Goal: Task Accomplishment & Management: Manage account settings

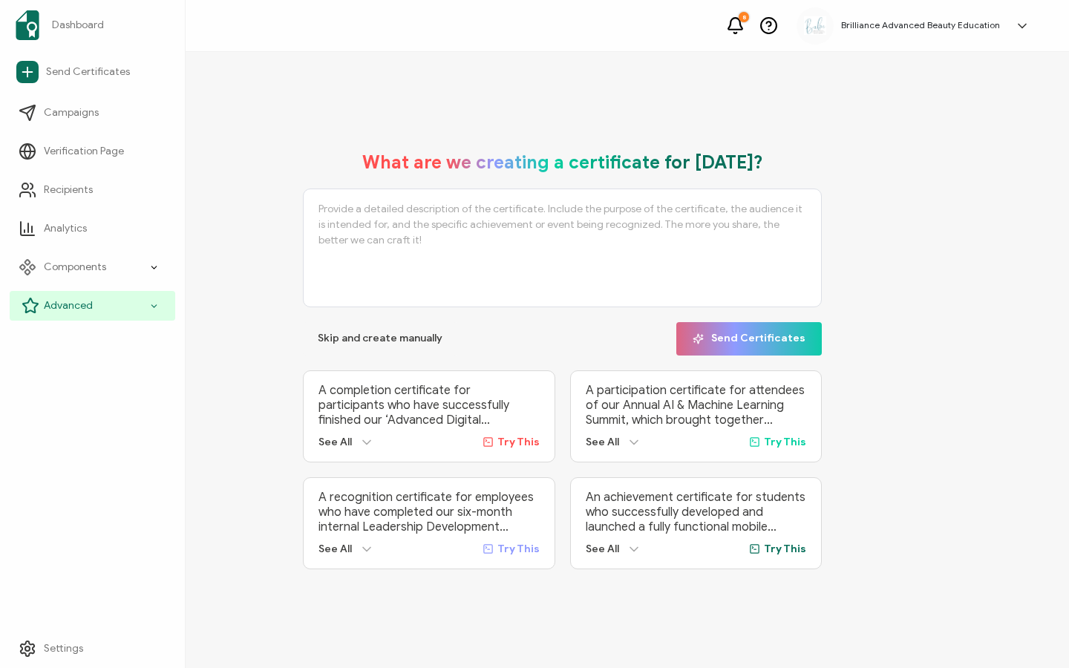
click at [55, 312] on span "Advanced" at bounding box center [68, 305] width 49 height 15
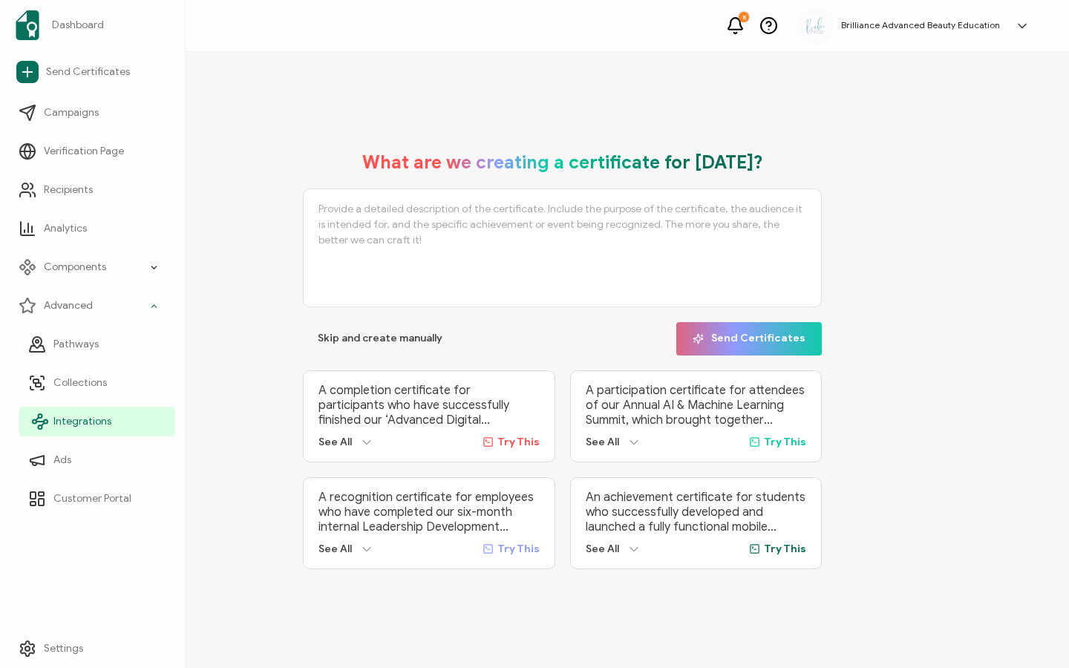
click at [80, 408] on link "Integrations" at bounding box center [97, 422] width 156 height 30
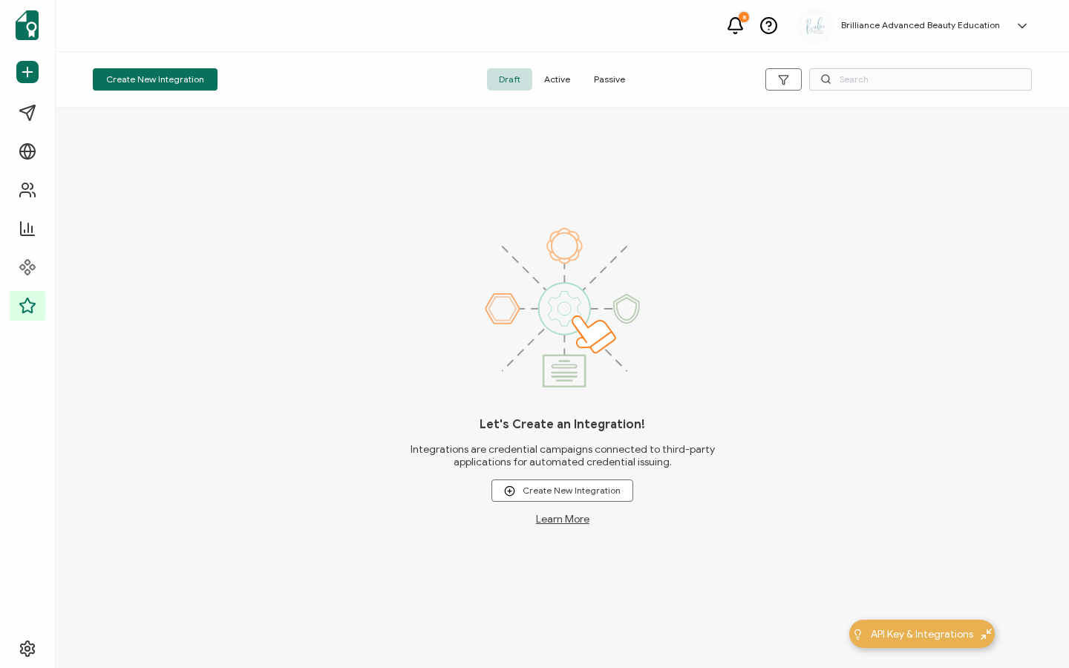
click at [572, 77] on span "Active" at bounding box center [557, 79] width 50 height 22
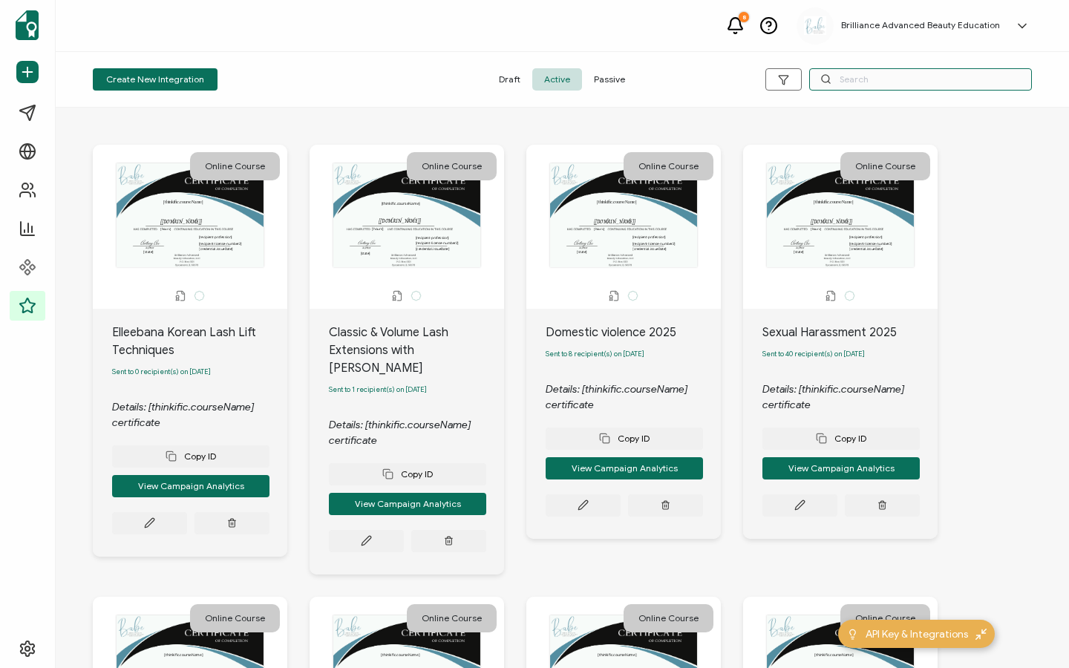
click at [869, 77] on input "text" at bounding box center [920, 79] width 223 height 22
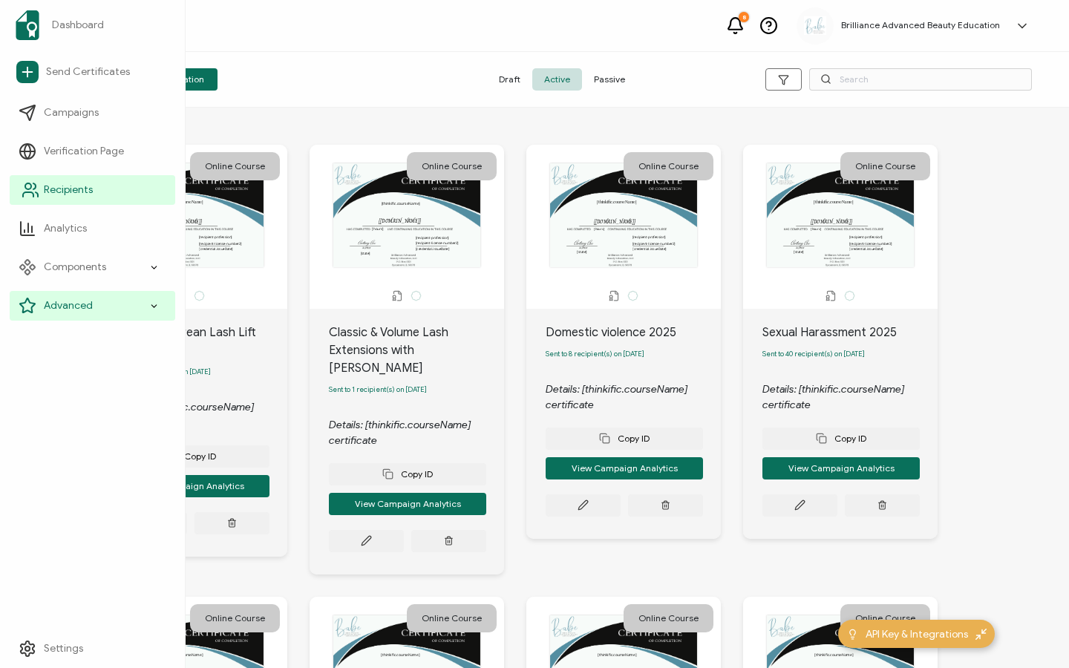
click at [79, 197] on span "Recipients" at bounding box center [68, 190] width 49 height 15
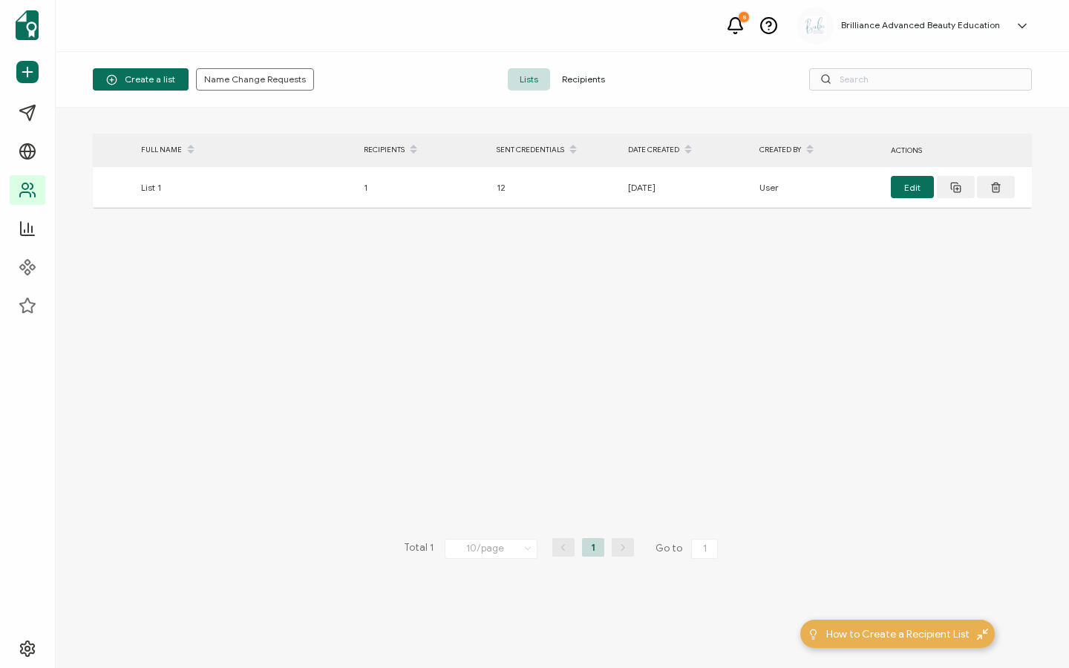
click at [587, 81] on span "Recipients" at bounding box center [583, 79] width 67 height 22
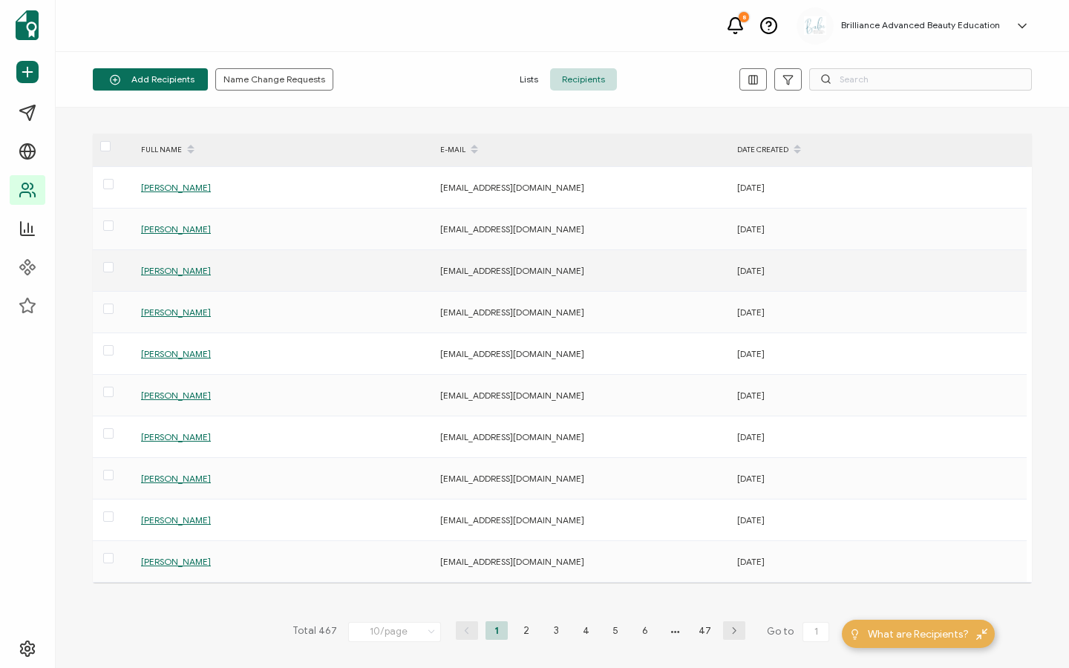
click at [179, 273] on span "[PERSON_NAME]" at bounding box center [176, 270] width 70 height 11
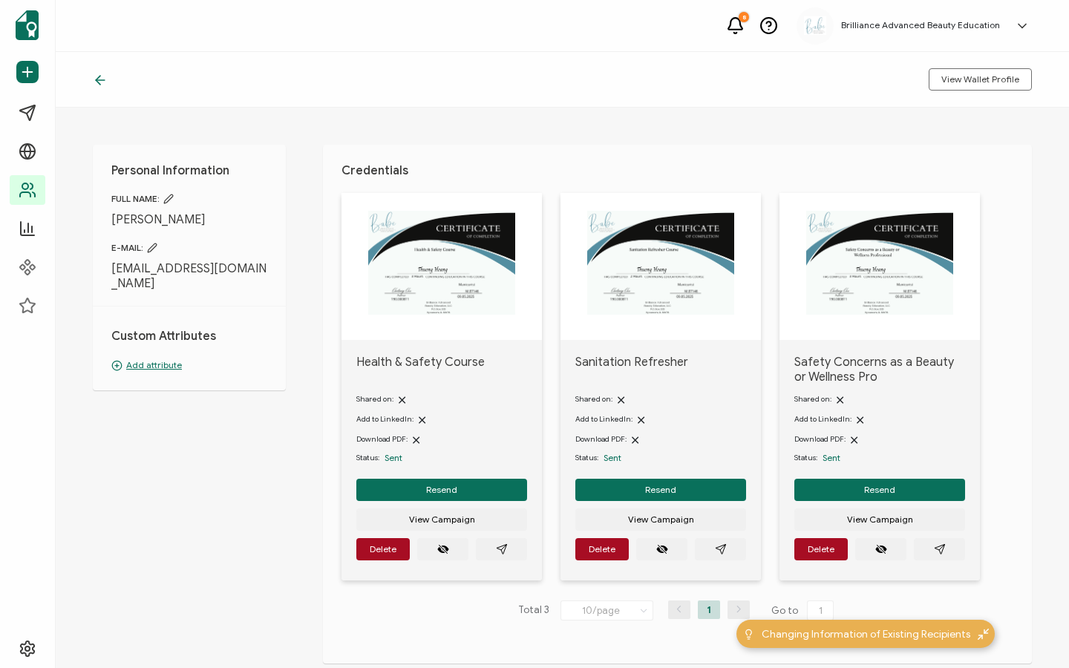
click at [459, 271] on img at bounding box center [441, 263] width 147 height 104
click at [454, 274] on img at bounding box center [441, 263] width 147 height 104
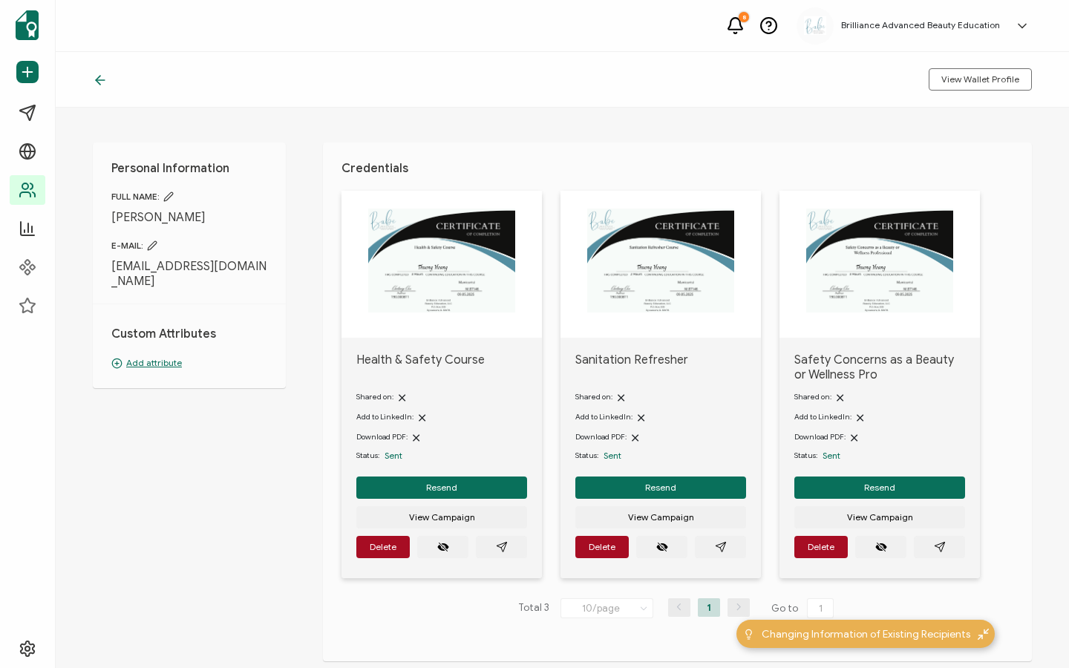
scroll to position [3, 0]
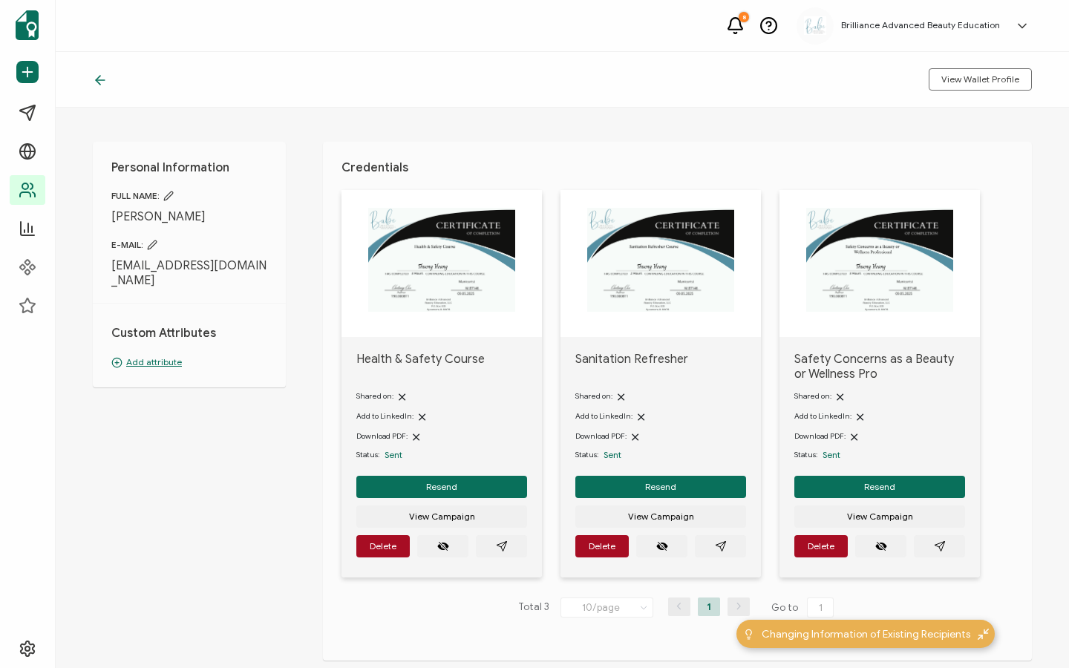
click at [91, 80] on div "View Wallet Profile" at bounding box center [562, 80] width 1013 height 56
click at [94, 79] on icon at bounding box center [100, 80] width 15 height 15
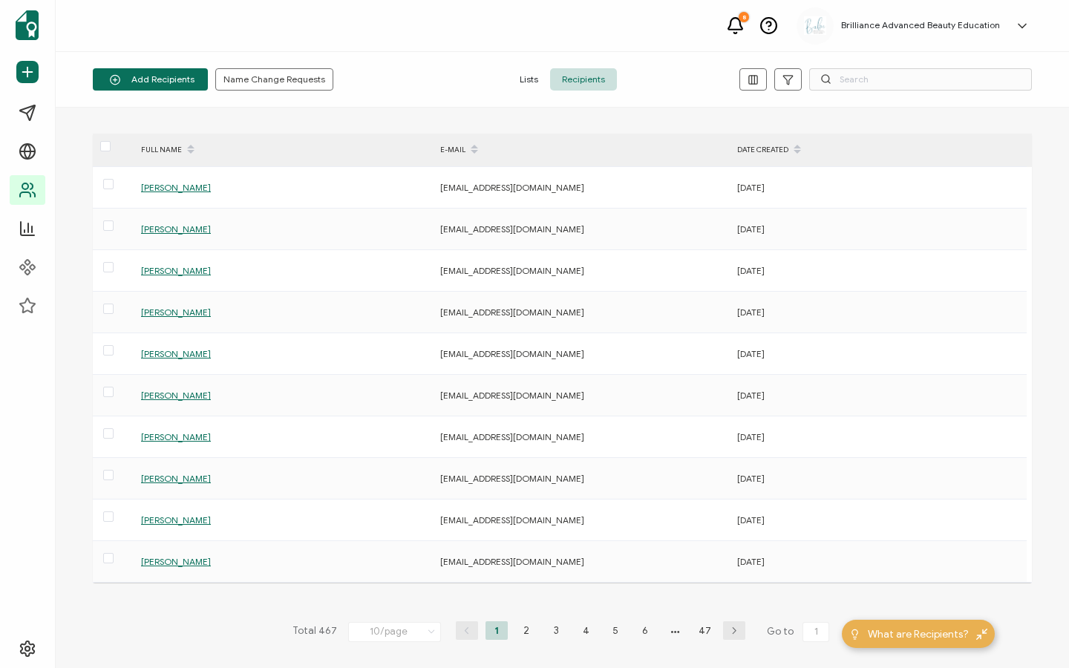
scroll to position [3, 0]
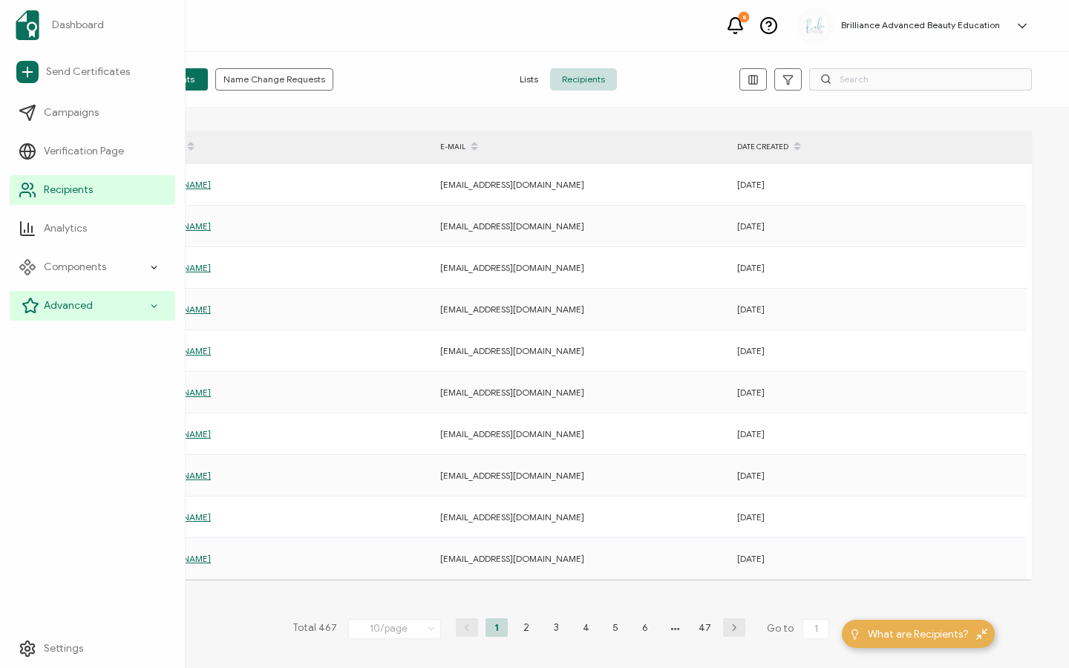
click at [68, 305] on span "Advanced" at bounding box center [68, 305] width 49 height 15
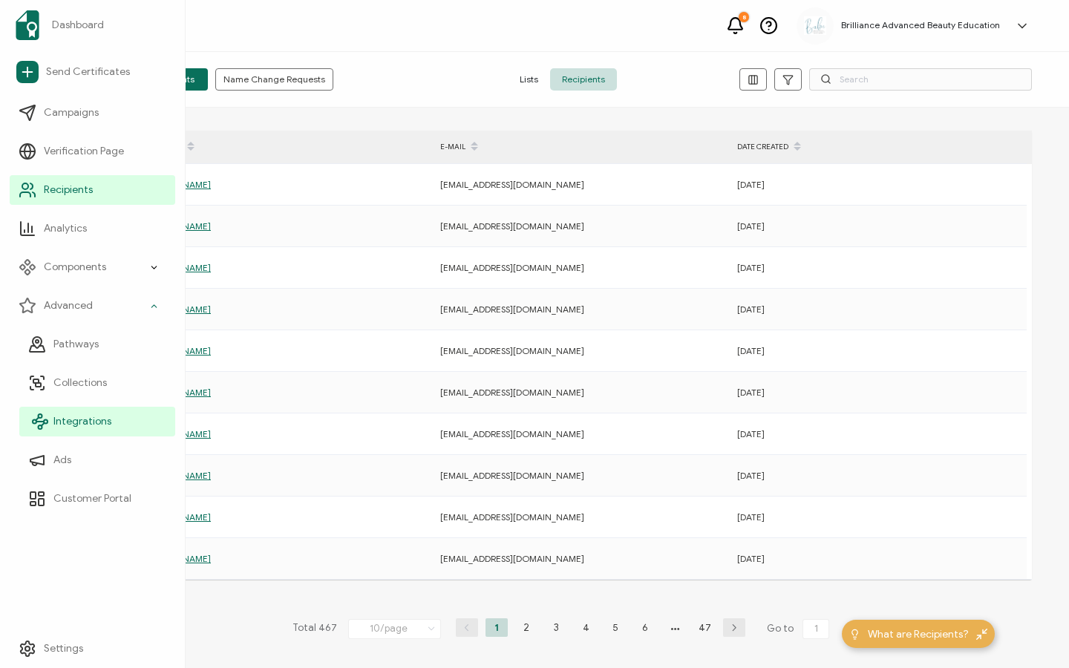
click at [71, 419] on span "Integrations" at bounding box center [82, 421] width 58 height 15
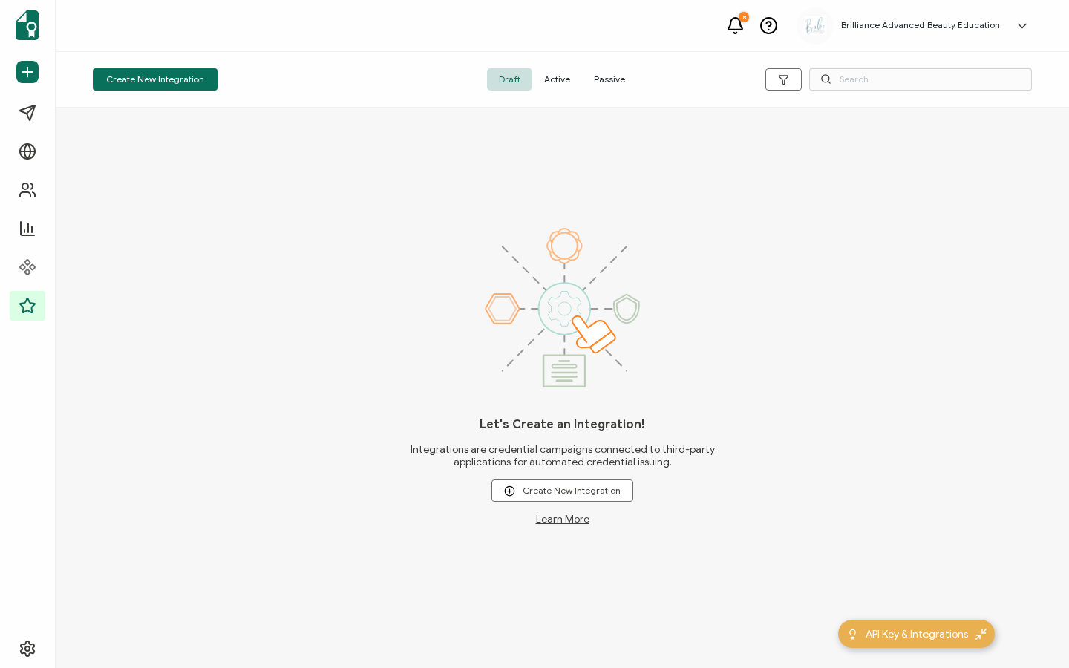
click at [566, 80] on span "Active" at bounding box center [557, 79] width 50 height 22
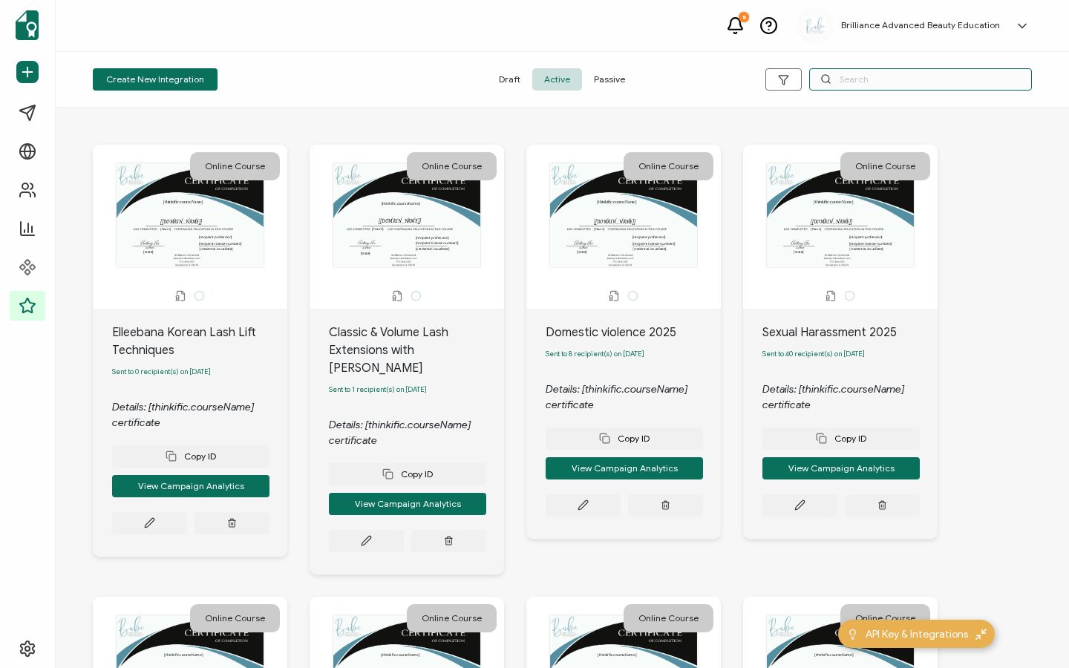
click at [849, 71] on input "text" at bounding box center [920, 79] width 223 height 22
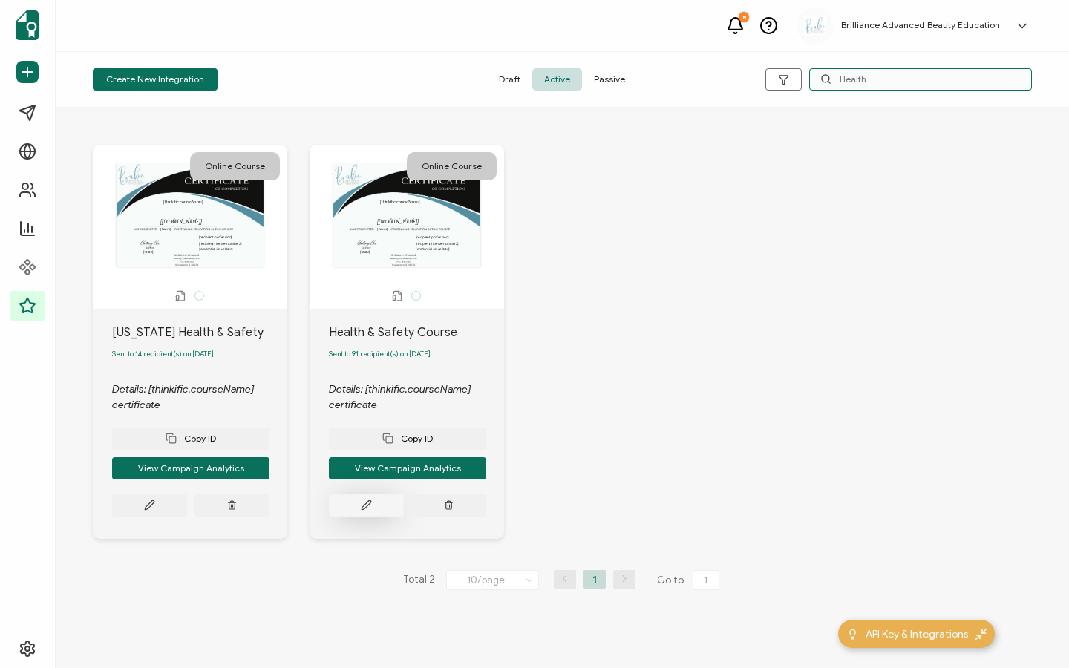
type input "Health"
click at [382, 512] on button at bounding box center [366, 505] width 75 height 22
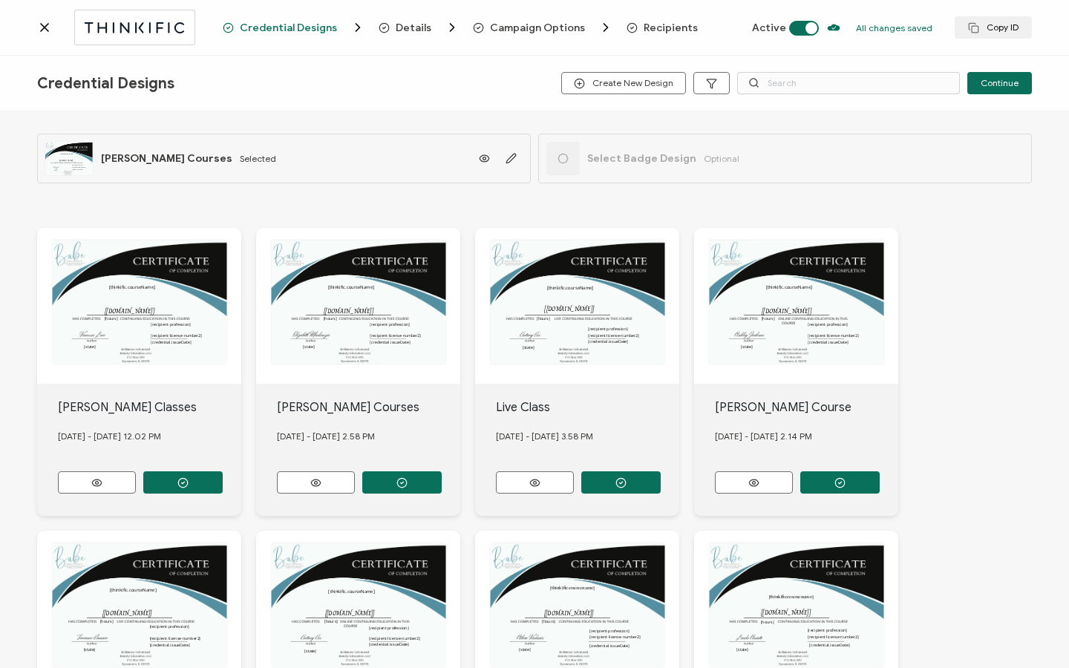
click at [644, 28] on span "Recipients" at bounding box center [671, 27] width 54 height 11
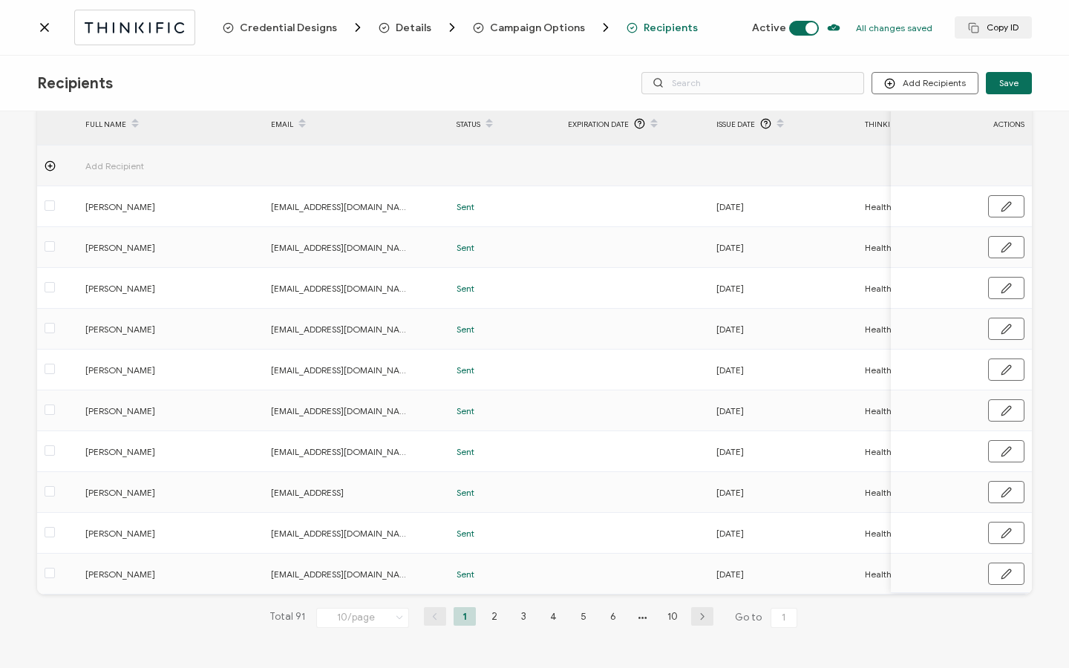
scroll to position [75, 0]
click at [663, 614] on li "10" at bounding box center [673, 616] width 22 height 19
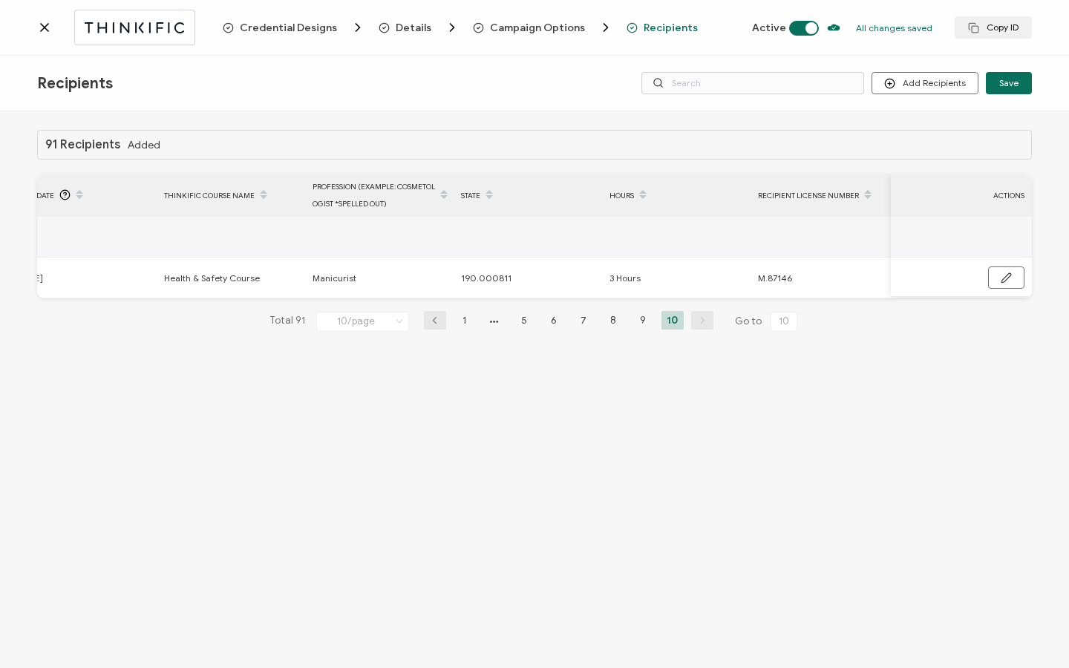
scroll to position [0, 709]
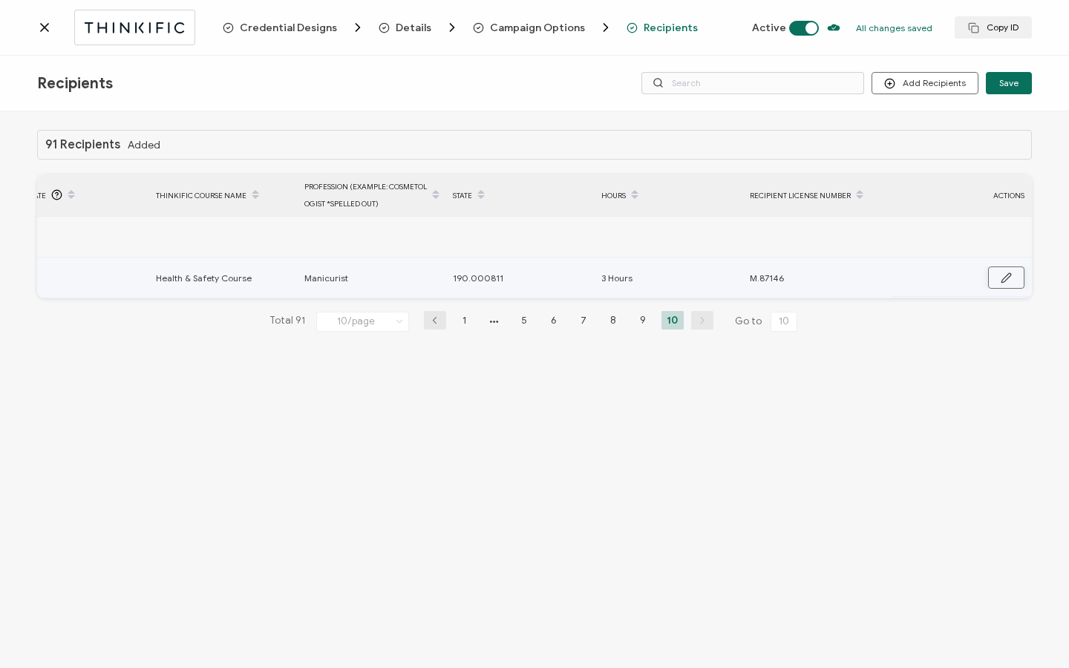
click at [1002, 270] on button "button" at bounding box center [1006, 278] width 36 height 22
drag, startPoint x: 832, startPoint y: 282, endPoint x: 734, endPoint y: 279, distance: 97.3
click at [734, 279] on tr "[PERSON_NAME] [EMAIL_ADDRESS][DOMAIN_NAME] Sent [DATE] Health & Safety Course M…" at bounding box center [180, 279] width 1704 height 42
paste input "-8417"
type input "M-84176"
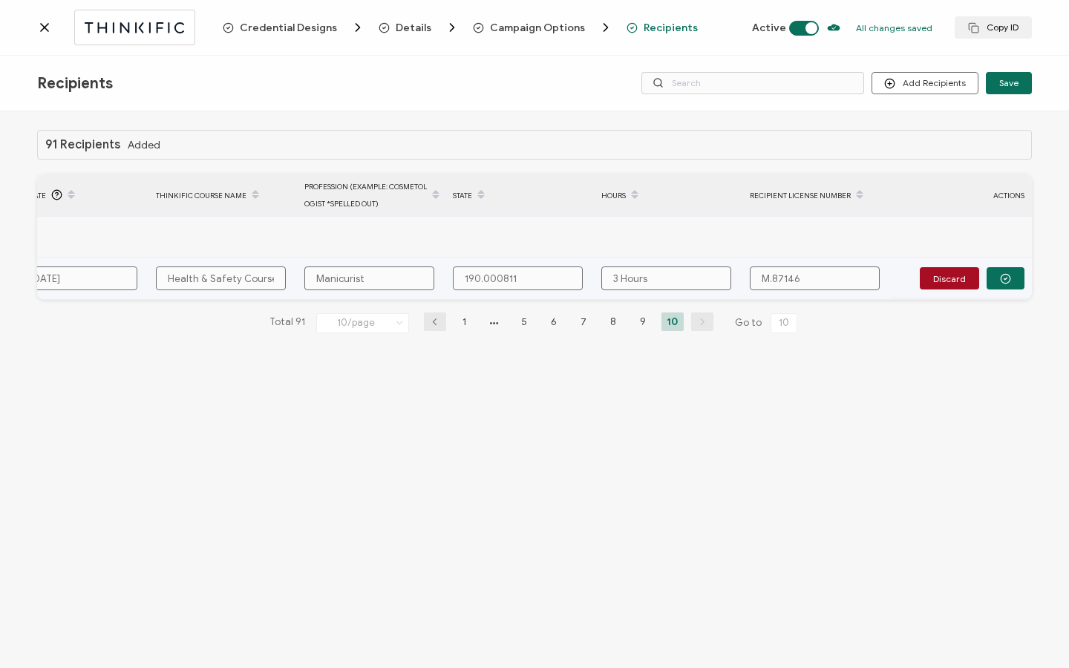
type input "M-84176"
click at [1018, 281] on button "button" at bounding box center [1006, 278] width 38 height 22
click at [1012, 284] on button "button" at bounding box center [1006, 278] width 36 height 22
click at [47, 27] on icon at bounding box center [44, 27] width 15 height 15
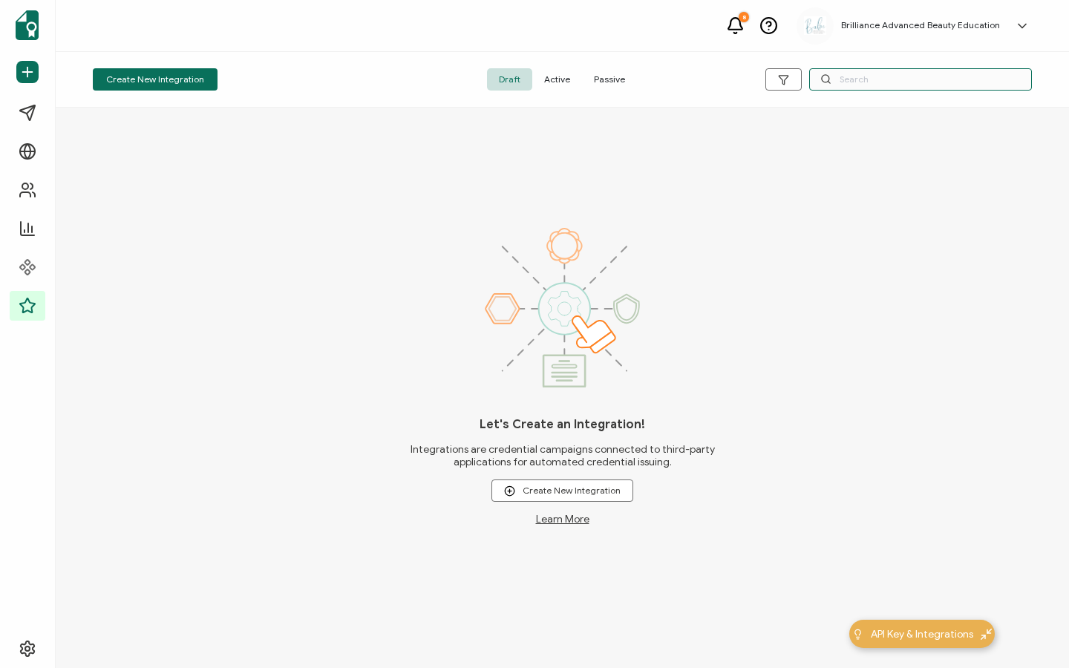
click at [884, 76] on input "text" at bounding box center [920, 79] width 223 height 22
click at [577, 82] on span "Active" at bounding box center [557, 79] width 50 height 22
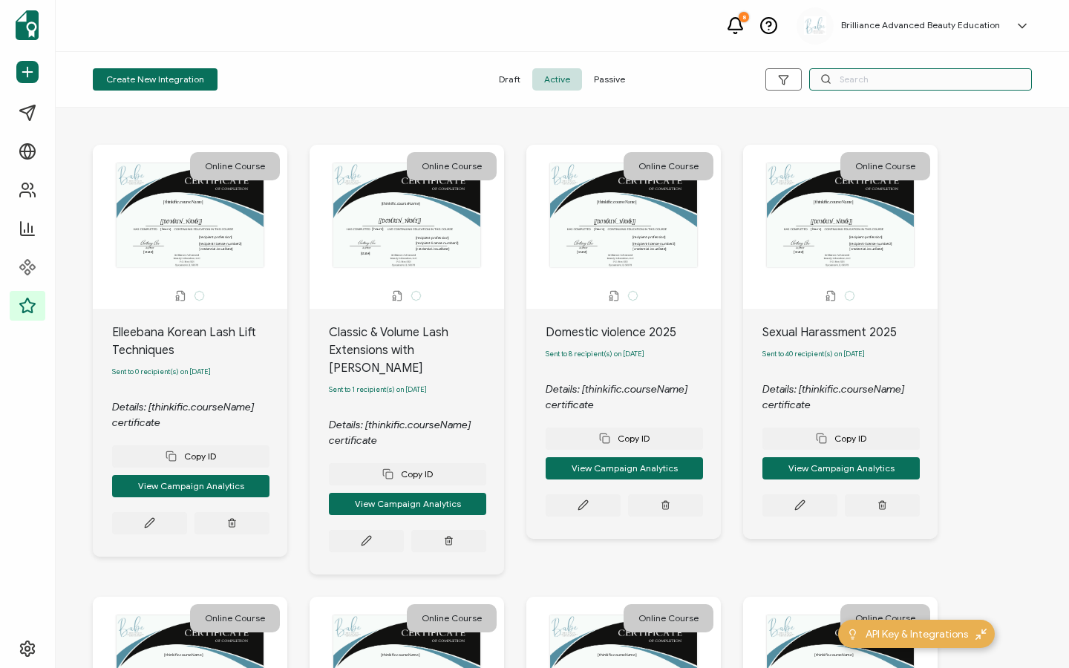
click at [844, 74] on input "text" at bounding box center [920, 79] width 223 height 22
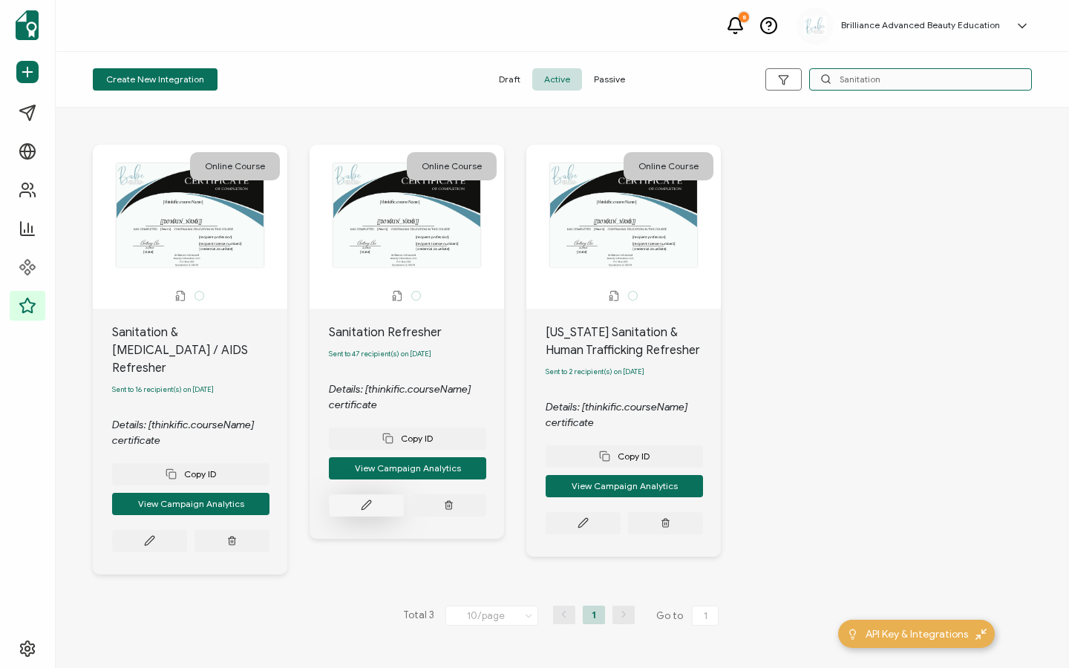
type input "Sanitation"
click at [359, 507] on button at bounding box center [366, 505] width 75 height 22
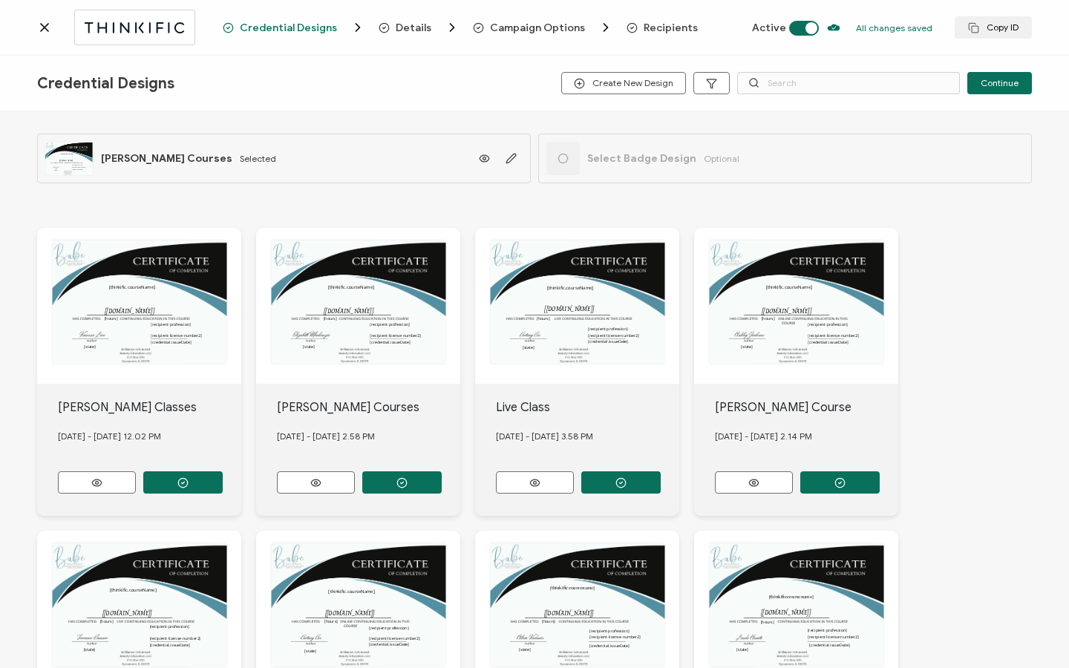
click at [663, 25] on span "Recipients" at bounding box center [671, 27] width 54 height 11
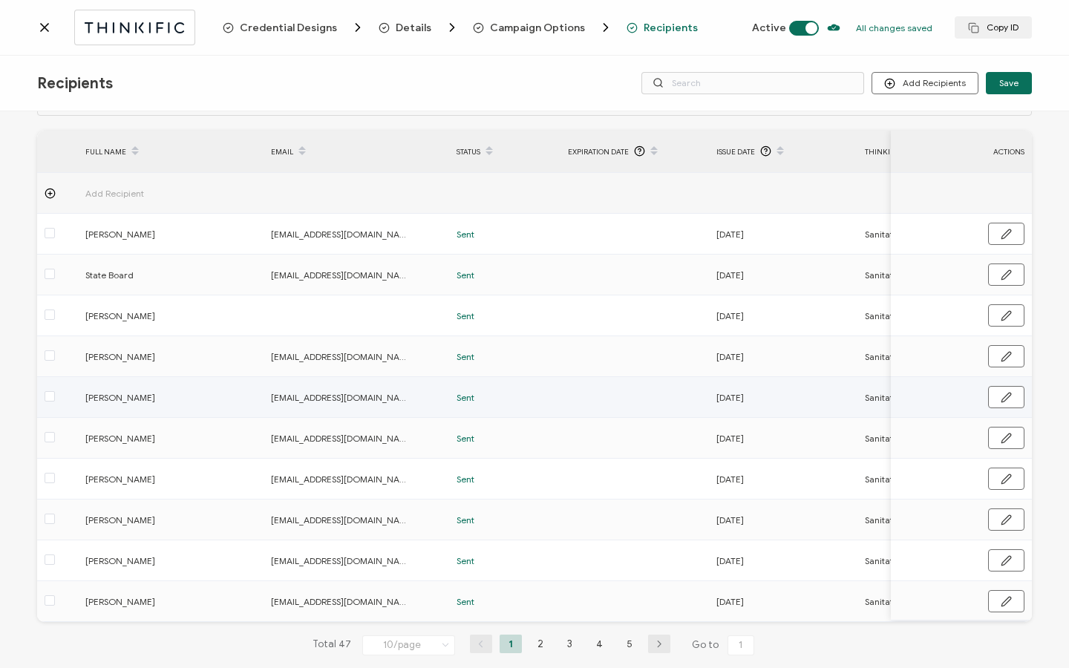
scroll to position [75, 0]
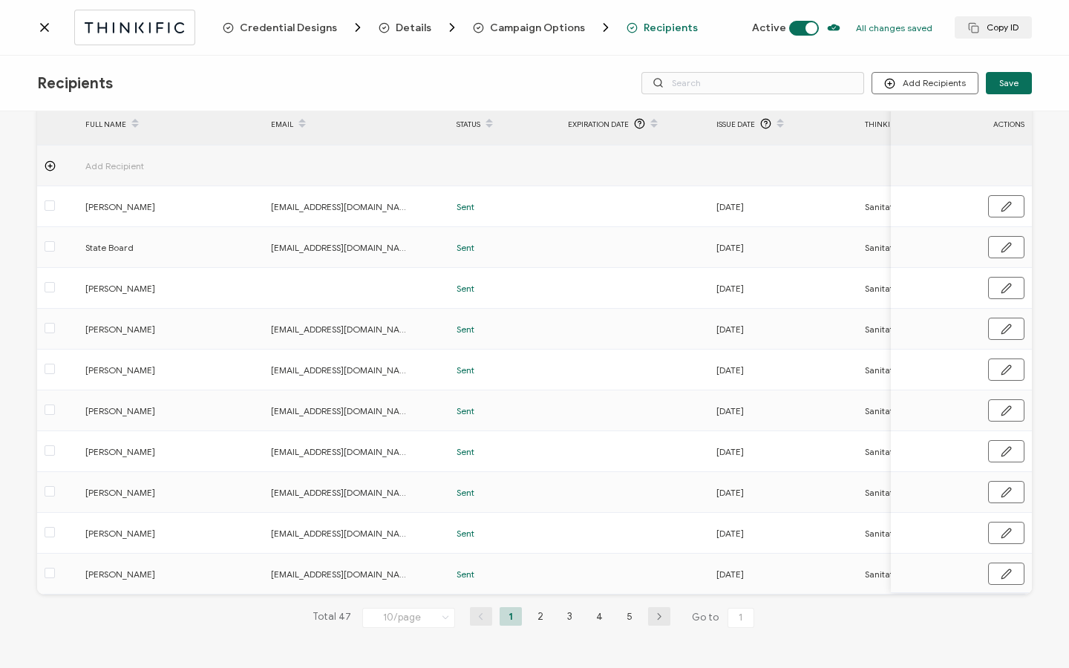
click at [628, 619] on li "5" at bounding box center [629, 616] width 22 height 19
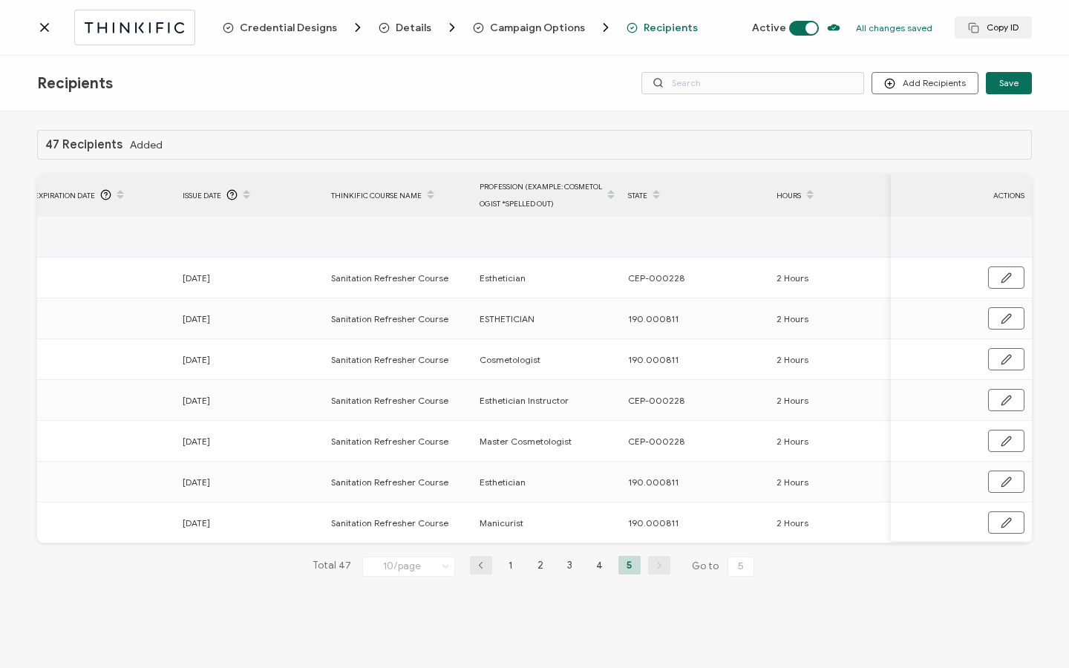
scroll to position [0, 709]
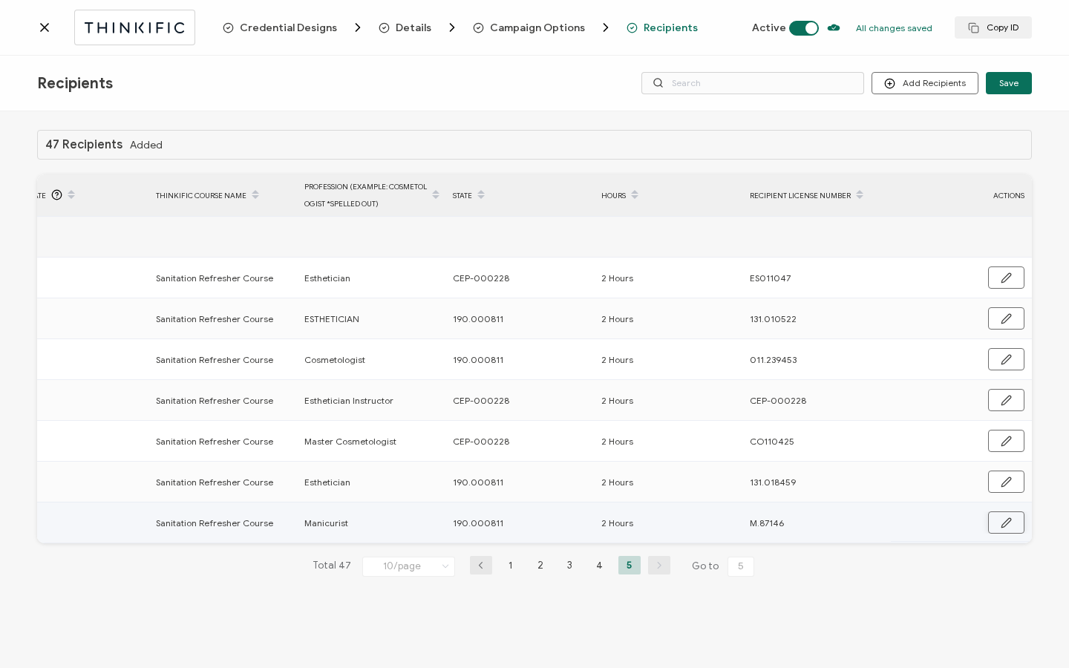
click at [1001, 519] on icon "button" at bounding box center [1006, 522] width 11 height 11
drag, startPoint x: 817, startPoint y: 523, endPoint x: 699, endPoint y: 525, distance: 118.8
click at [699, 525] on tr "[PERSON_NAME] [EMAIL_ADDRESS][DOMAIN_NAME] Sent [DATE] Sanitation Refresher Cou…" at bounding box center [180, 524] width 1704 height 42
paste input "-8417"
type input "M-84176"
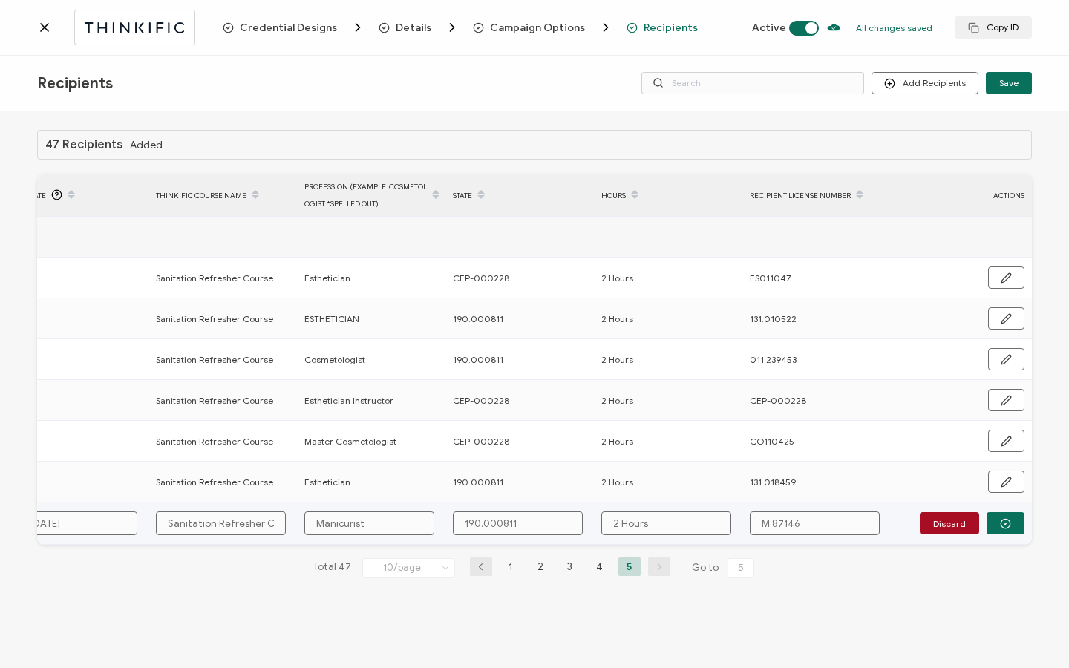
type input "M-84176"
click at [1008, 523] on icon "button" at bounding box center [1005, 523] width 11 height 11
click at [1008, 523] on icon "button" at bounding box center [1006, 522] width 11 height 11
click at [1000, 520] on icon "button" at bounding box center [1005, 523] width 11 height 11
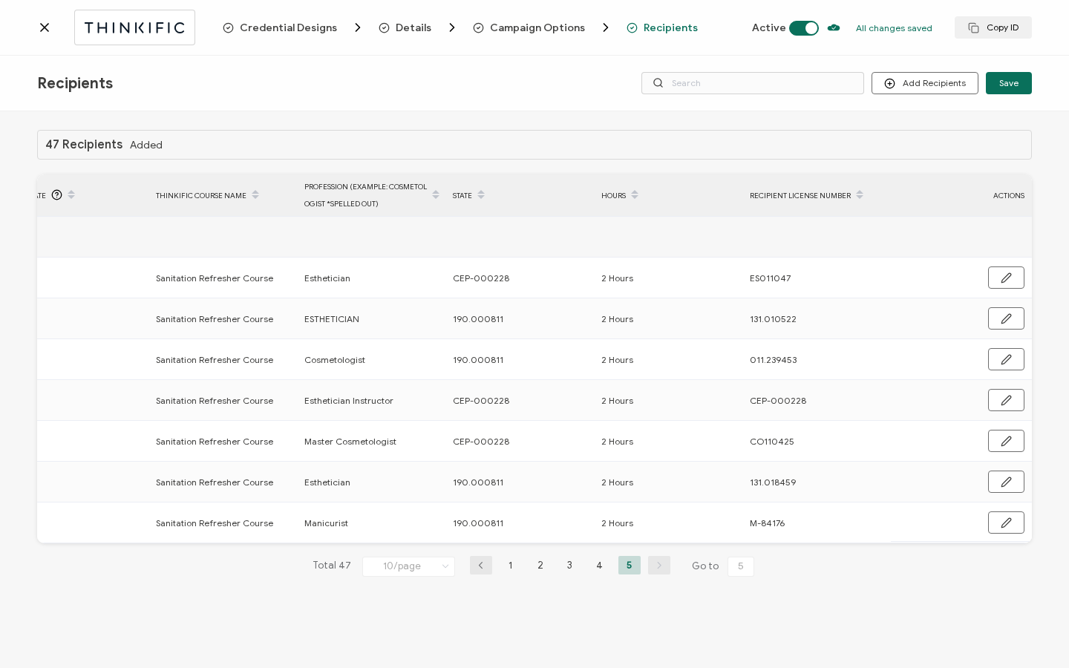
click at [52, 30] on div at bounding box center [130, 27] width 186 height 35
click at [47, 33] on icon at bounding box center [44, 27] width 15 height 15
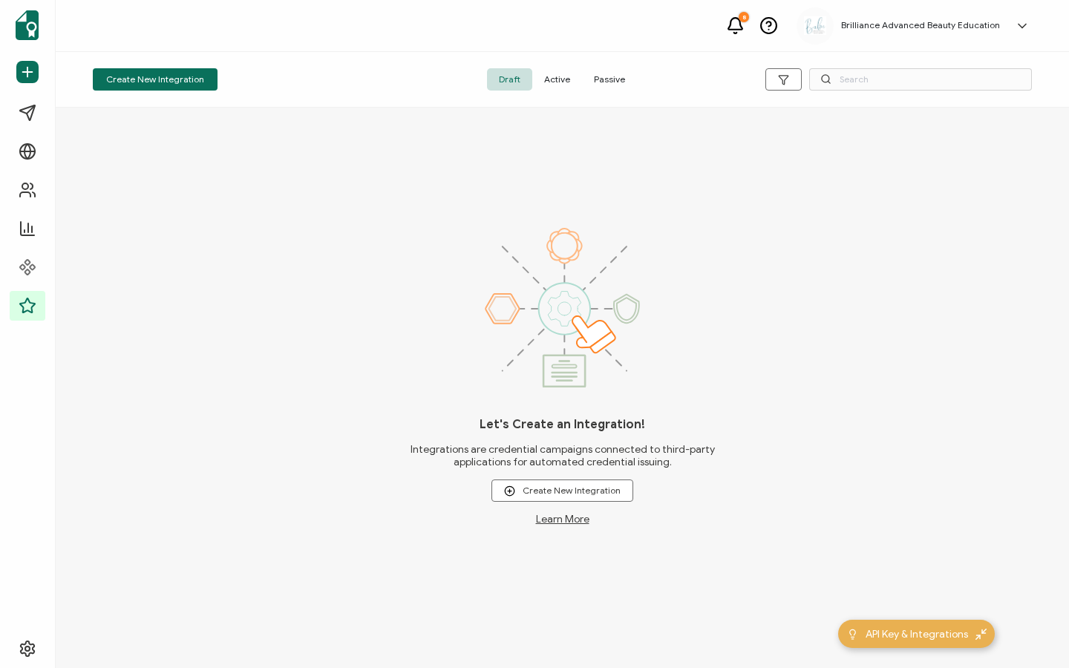
click at [559, 82] on span "Active" at bounding box center [557, 79] width 50 height 22
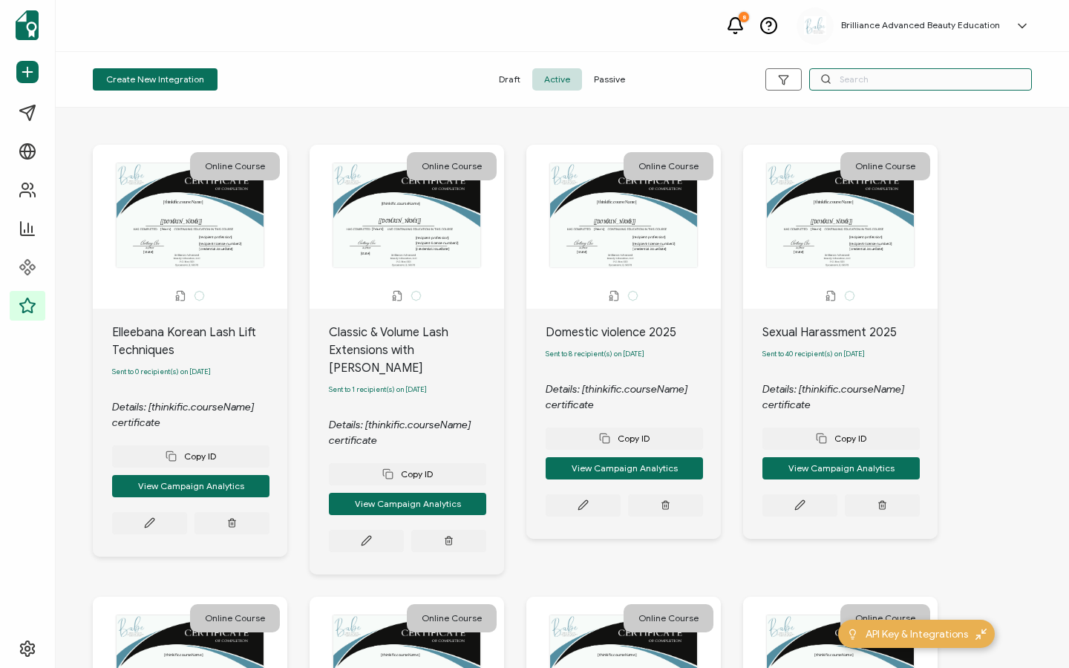
click at [843, 76] on input "text" at bounding box center [920, 79] width 223 height 22
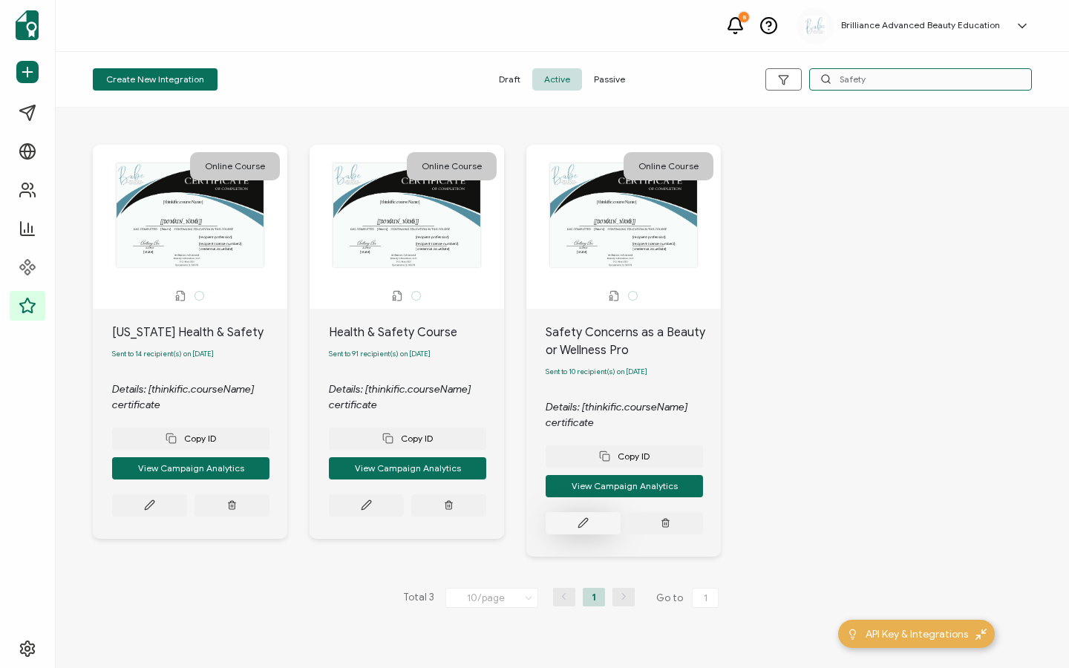
type input "Safety"
click at [576, 523] on button at bounding box center [583, 523] width 75 height 22
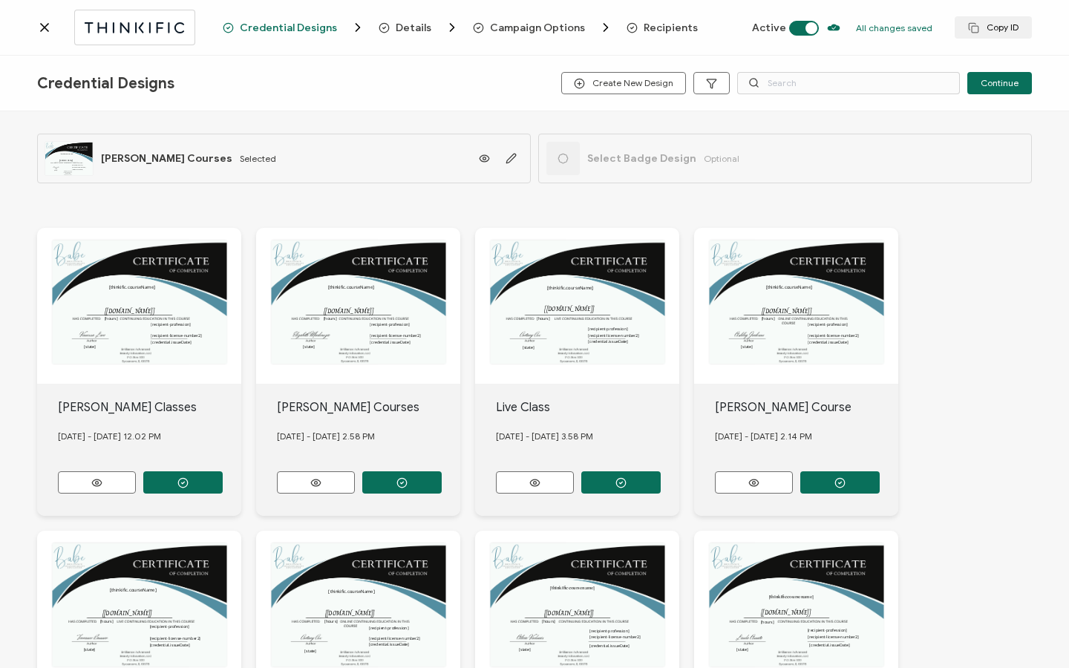
click at [644, 33] on span "Recipients" at bounding box center [671, 27] width 54 height 11
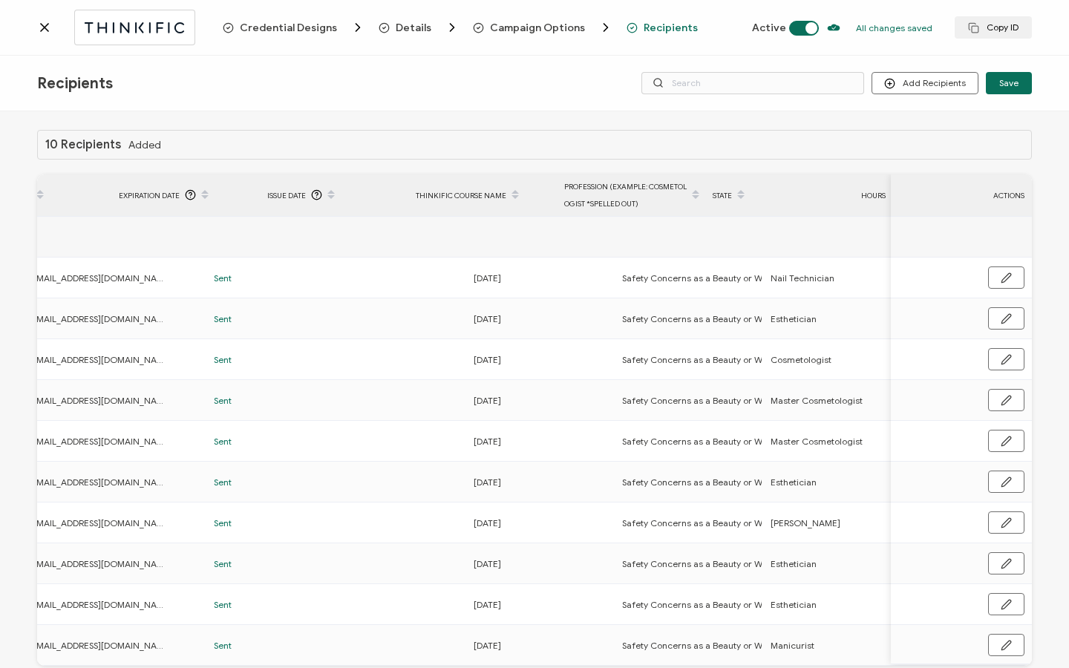
scroll to position [0, 714]
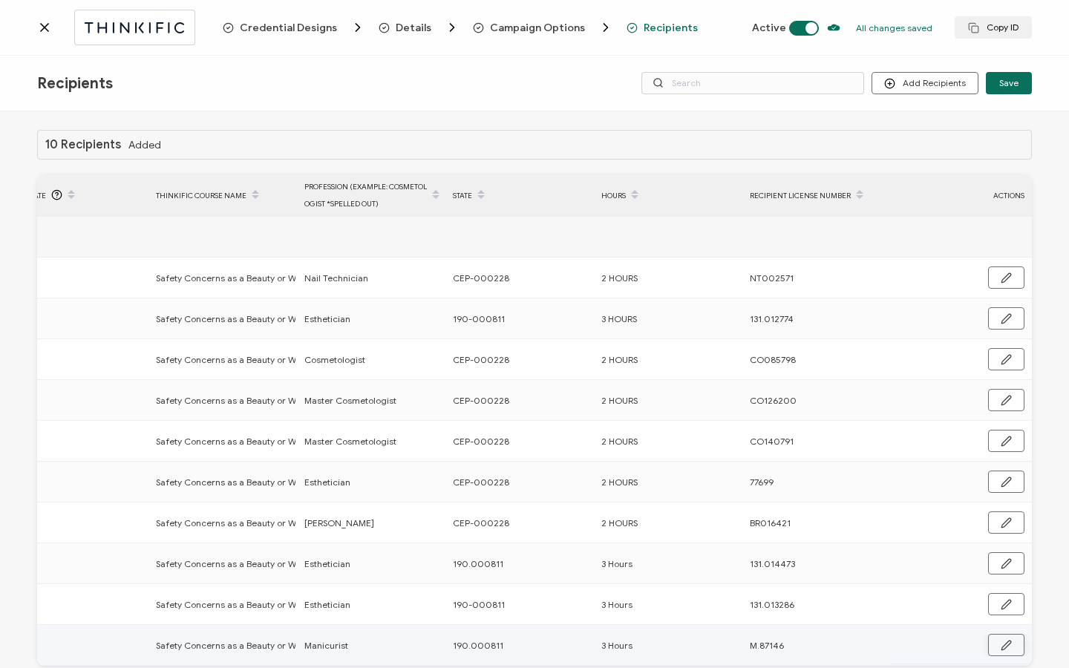
click at [993, 646] on button "button" at bounding box center [1006, 645] width 36 height 22
drag, startPoint x: 836, startPoint y: 647, endPoint x: 719, endPoint y: 648, distance: 116.6
click at [722, 648] on tr "[PERSON_NAME] [EMAIL_ADDRESS][DOMAIN_NAME] Sent [DATE] Safety Concerns as a Bea…" at bounding box center [180, 646] width 1704 height 42
paste input "-8417"
type input "M-84176"
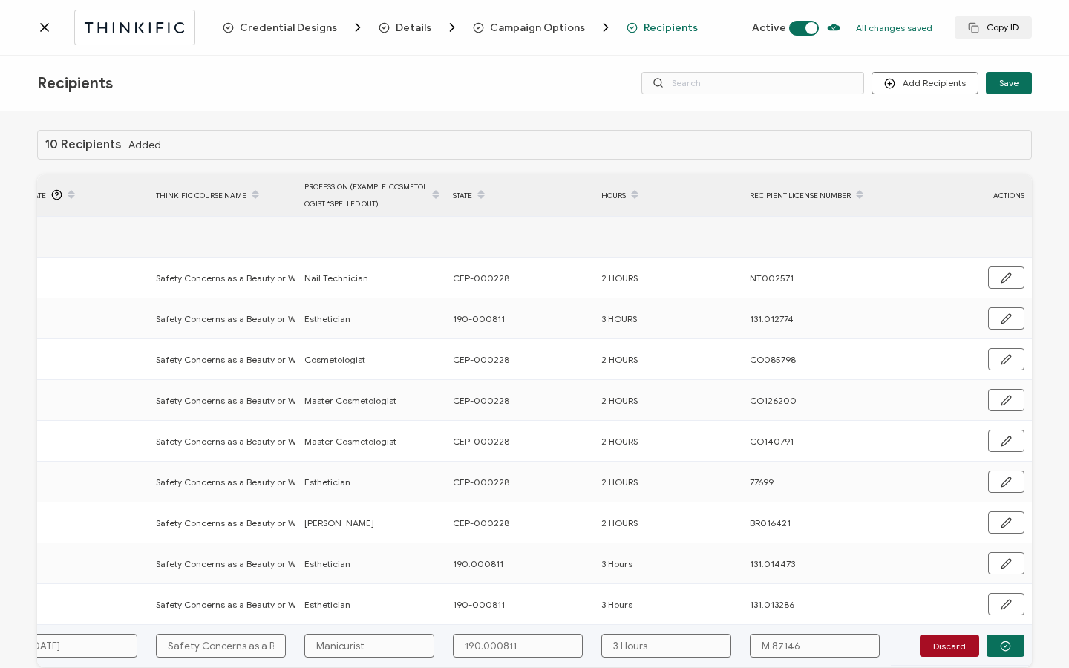
type input "M-84176"
click at [990, 645] on button "button" at bounding box center [1006, 646] width 38 height 22
